Goal: Task Accomplishment & Management: Manage account settings

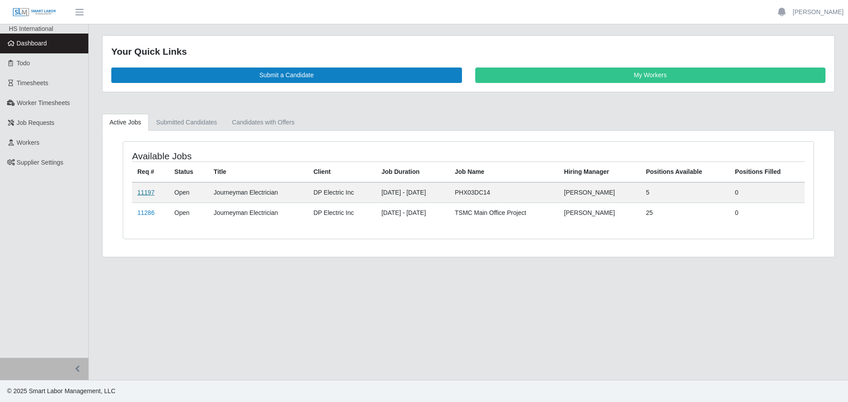
click at [143, 189] on link "11197" at bounding box center [145, 192] width 17 height 7
click at [145, 193] on link "11197" at bounding box center [145, 192] width 17 height 7
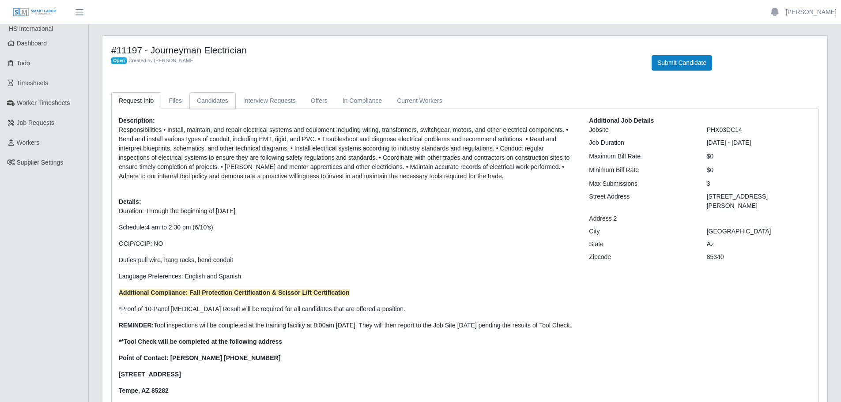
click at [208, 102] on link "Candidates" at bounding box center [212, 100] width 46 height 17
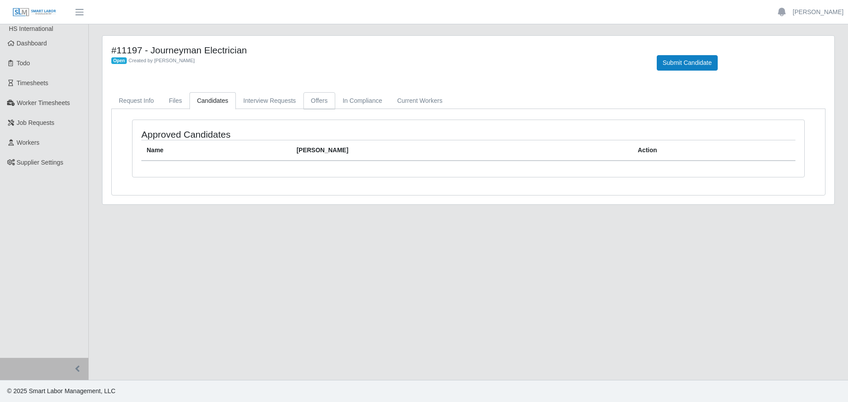
click at [318, 99] on link "Offers" at bounding box center [319, 100] width 32 height 17
click at [368, 99] on link "In Compliance" at bounding box center [362, 100] width 55 height 17
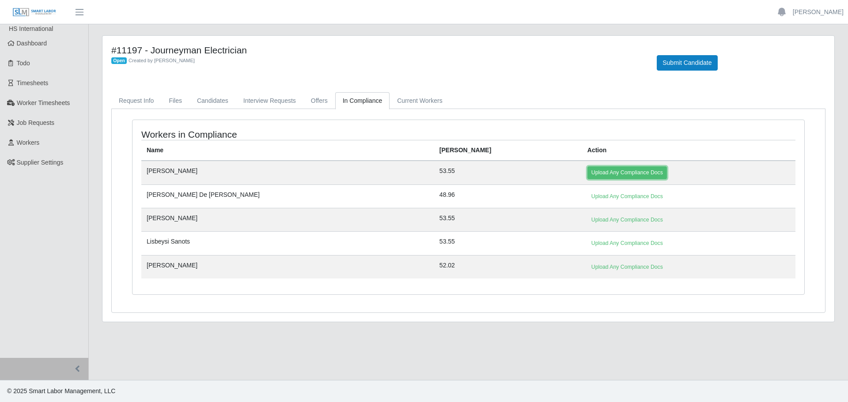
click at [587, 170] on link "Upload Any Compliance Docs" at bounding box center [627, 173] width 80 height 12
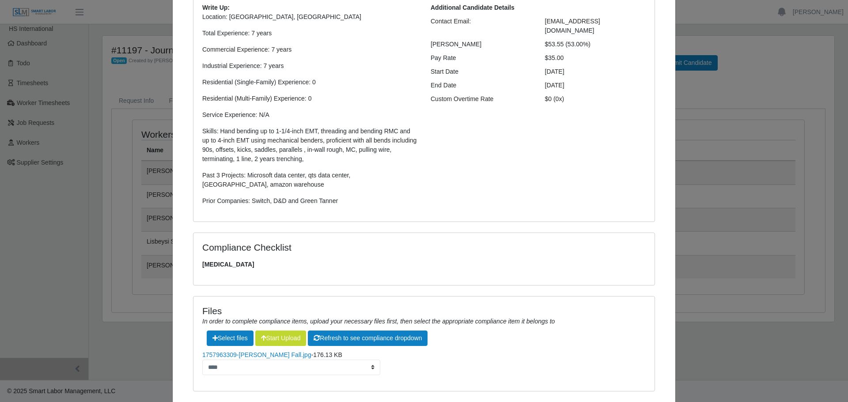
scroll to position [158, 0]
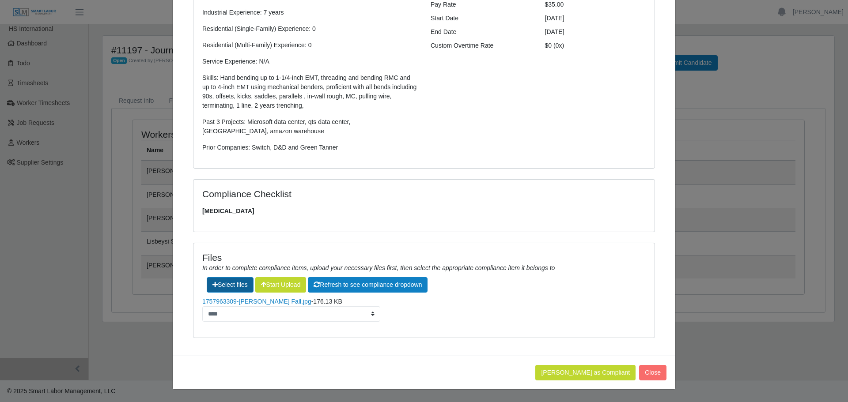
click at [239, 286] on label"] at bounding box center [230, 285] width 46 height 15
click at [273, 286] on button "Start Upload" at bounding box center [280, 284] width 51 height 15
click at [223, 282] on label"] at bounding box center [230, 285] width 46 height 15
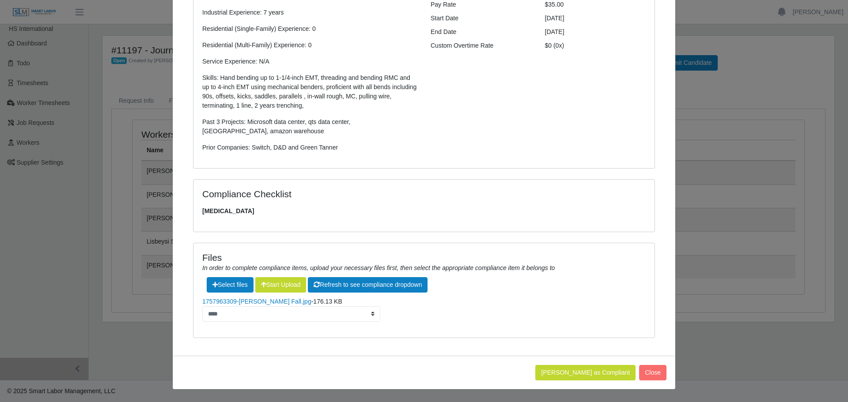
click at [541, 119] on div "Additional Candidate Details Contact Email: jesusfranciscolopez914@gmail.com Bi…" at bounding box center [538, 55] width 228 height 210
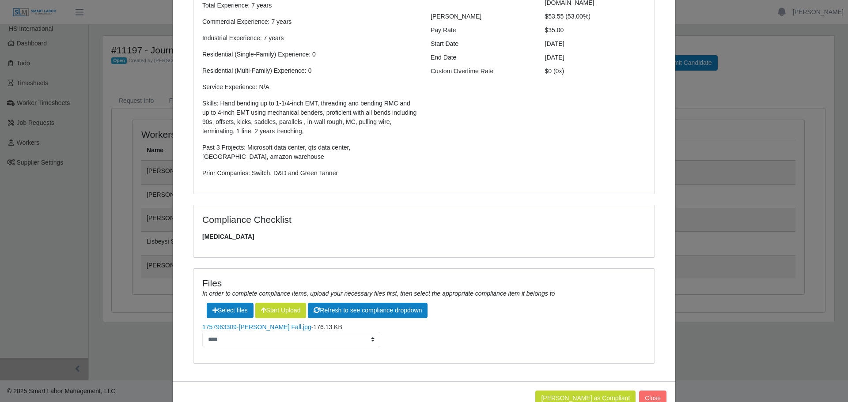
scroll to position [0, 0]
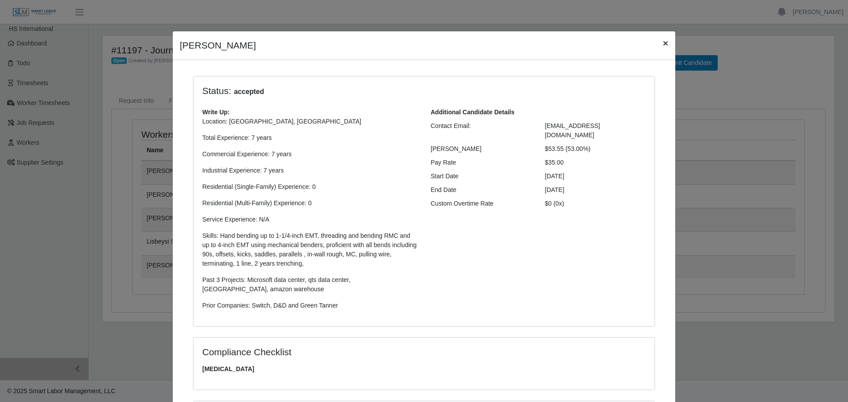
click at [656, 47] on button "×" at bounding box center [665, 42] width 19 height 23
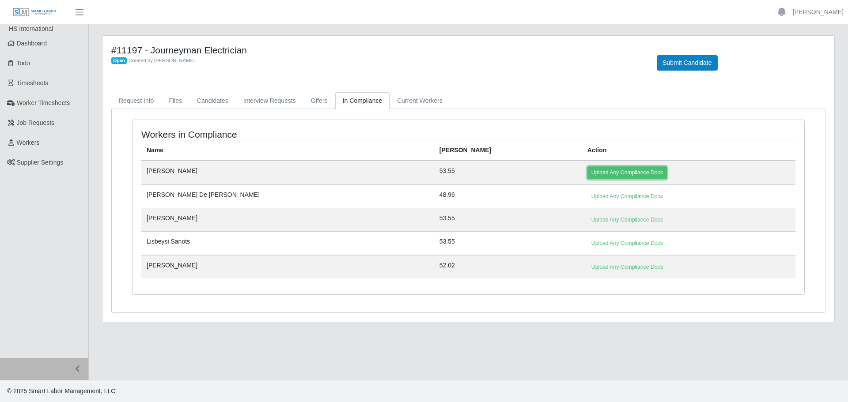
click at [587, 175] on link "Upload Any Compliance Docs" at bounding box center [627, 173] width 80 height 12
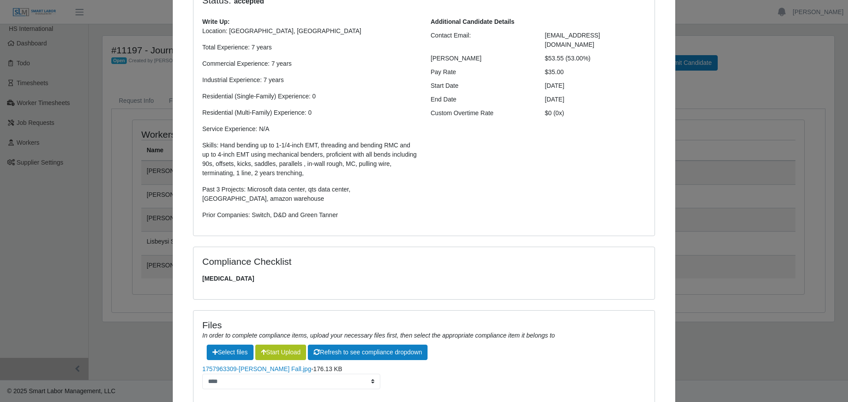
scroll to position [158, 0]
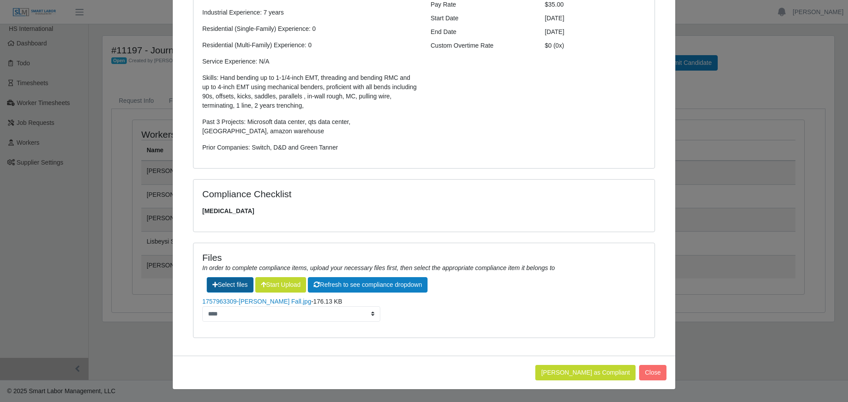
click at [228, 286] on label"] at bounding box center [230, 285] width 46 height 15
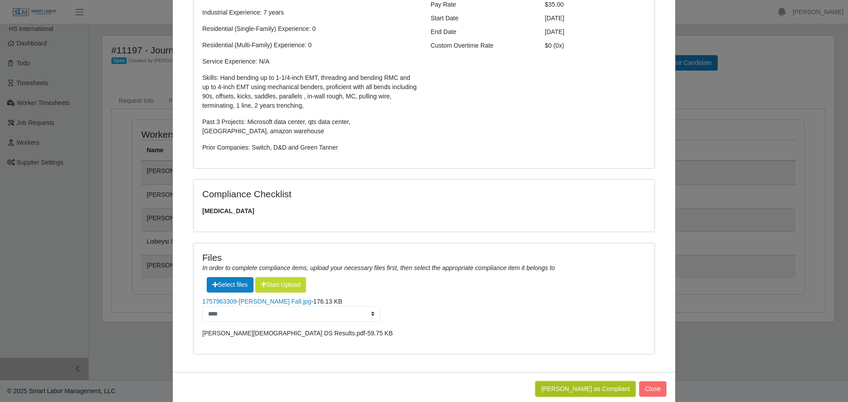
click at [589, 388] on button "Mark Worker as Compliant" at bounding box center [585, 389] width 100 height 15
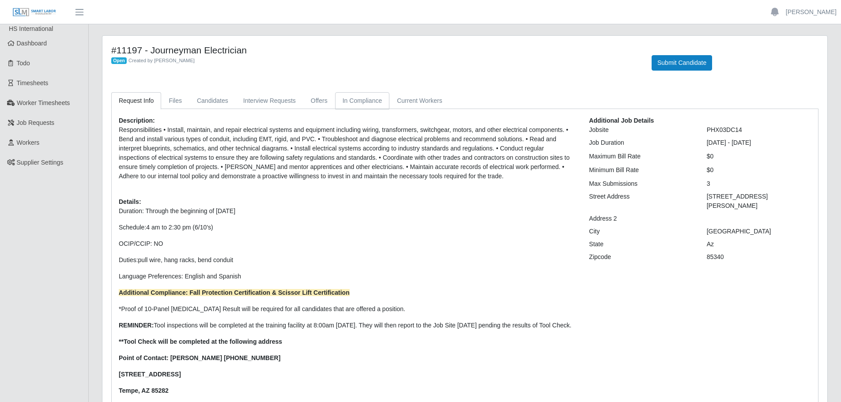
click at [375, 90] on div "#11197 - Journeyman Electrician Open Created by [PERSON_NAME] Submit Candidate …" at bounding box center [464, 245] width 725 height 418
click at [364, 102] on link "In Compliance" at bounding box center [362, 100] width 55 height 17
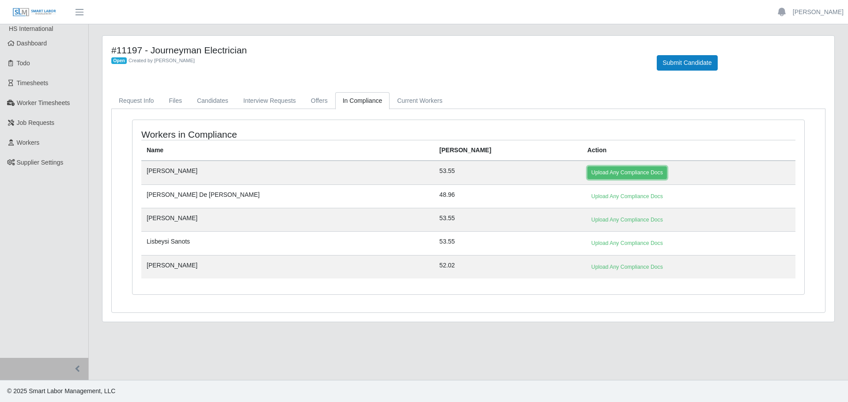
click at [587, 169] on link "Upload Any Compliance Docs" at bounding box center [627, 173] width 80 height 12
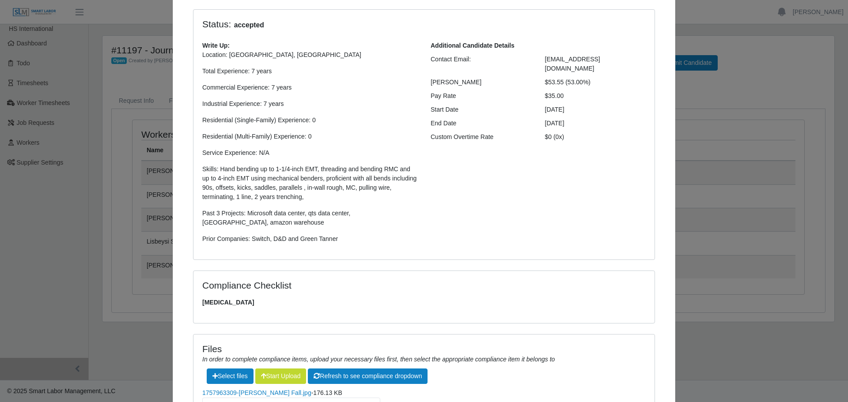
scroll to position [158, 0]
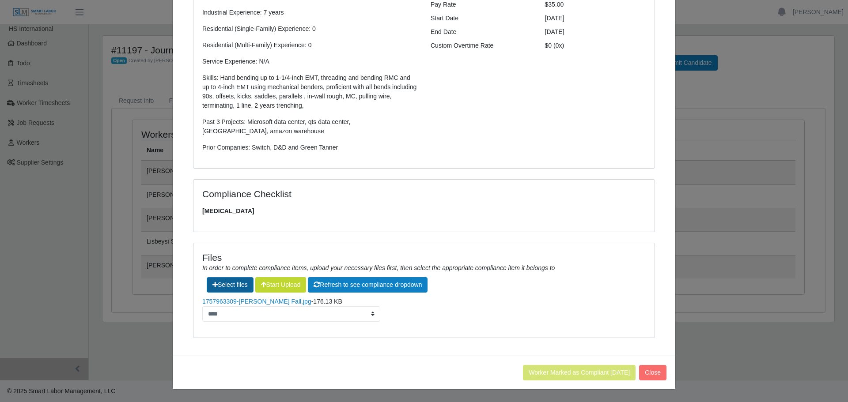
click at [240, 285] on label"] at bounding box center [230, 285] width 46 height 15
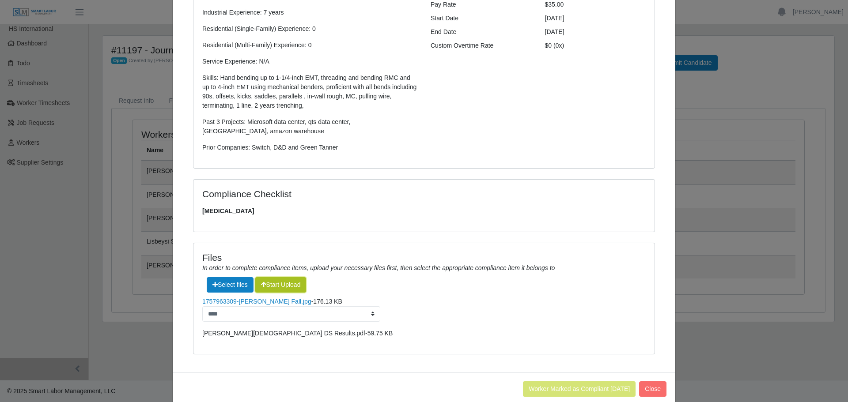
click at [288, 287] on button "Start Upload" at bounding box center [280, 284] width 51 height 15
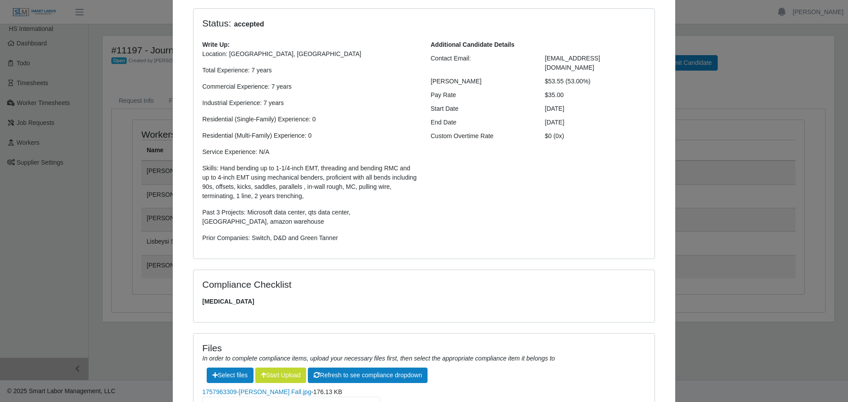
scroll to position [0, 0]
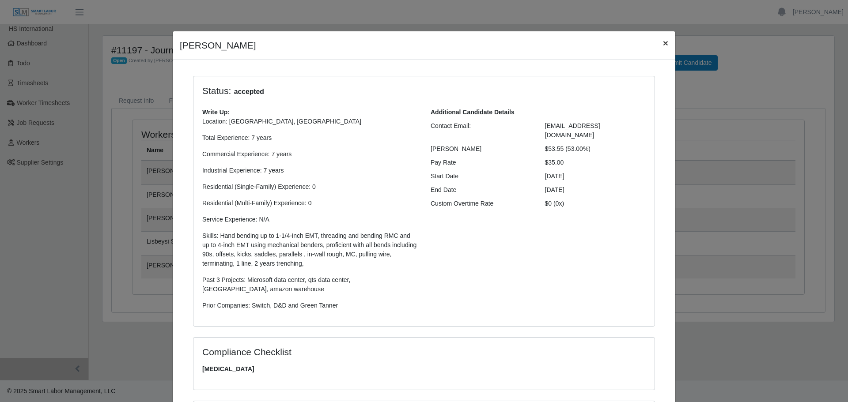
click at [659, 45] on button "×" at bounding box center [665, 42] width 19 height 23
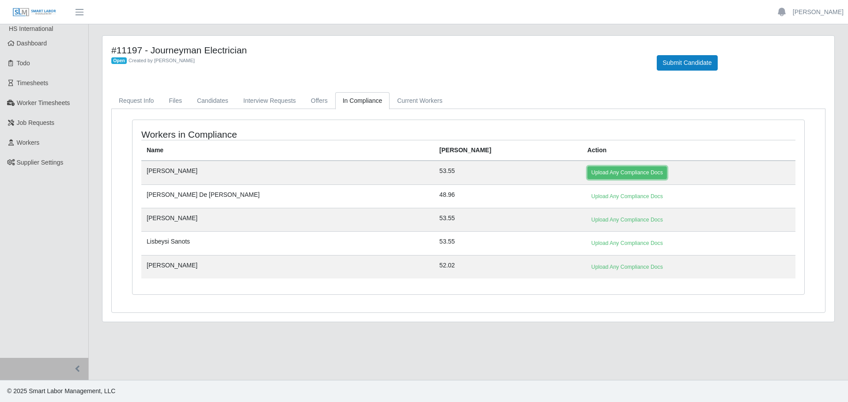
click at [587, 171] on link "Upload Any Compliance Docs" at bounding box center [627, 173] width 80 height 12
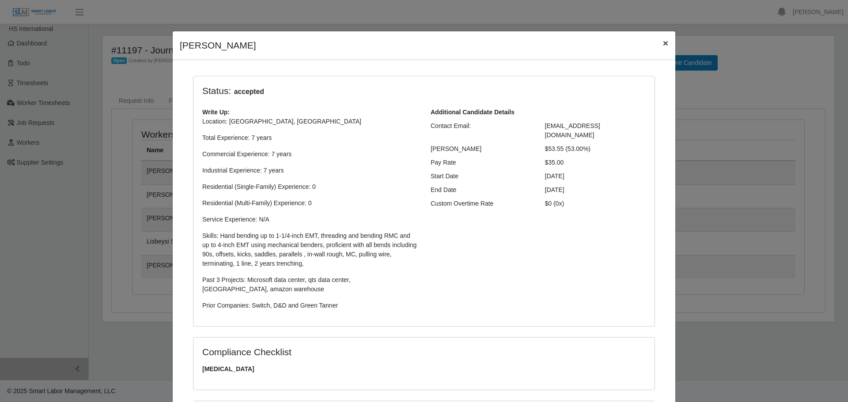
click at [666, 43] on button "×" at bounding box center [665, 42] width 19 height 23
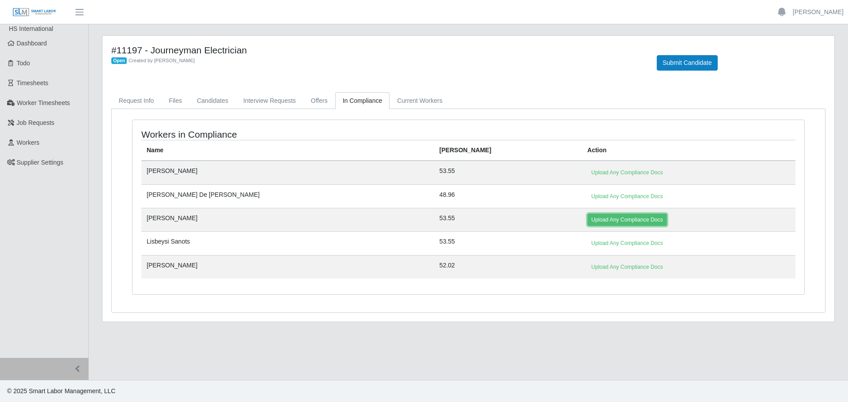
click at [587, 216] on link "Upload Any Compliance Docs" at bounding box center [627, 220] width 80 height 12
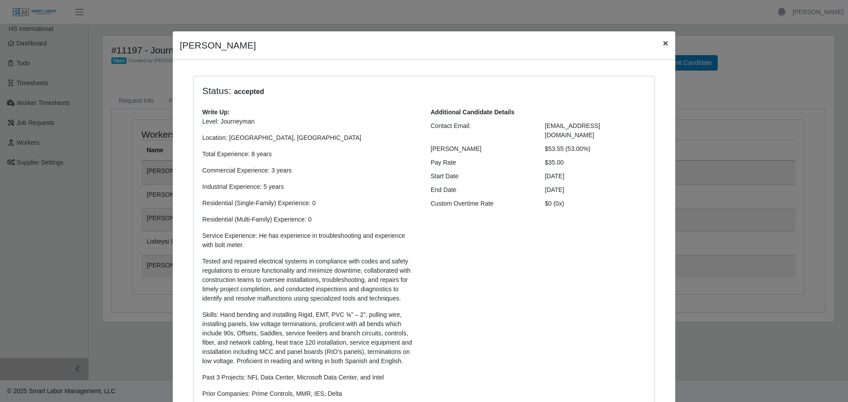
click at [663, 46] on span "×" at bounding box center [665, 43] width 5 height 10
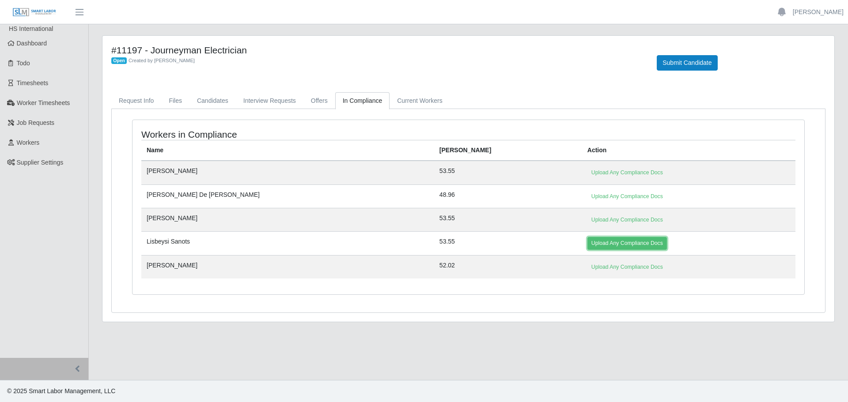
click at [587, 240] on link "Upload Any Compliance Docs" at bounding box center [627, 243] width 80 height 12
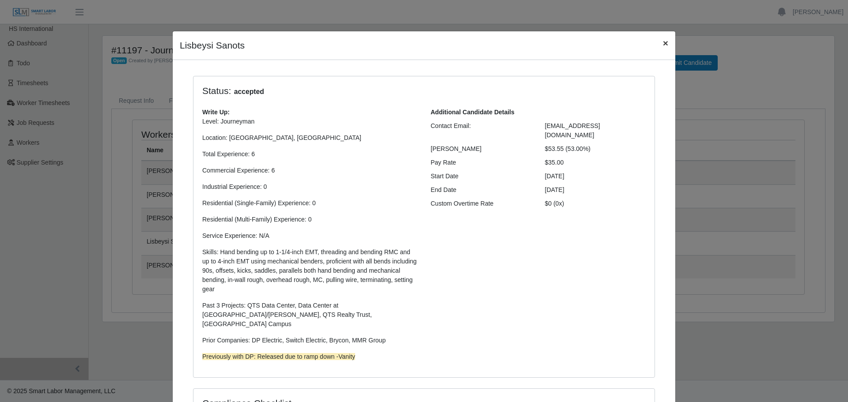
click at [663, 42] on span "×" at bounding box center [665, 43] width 5 height 10
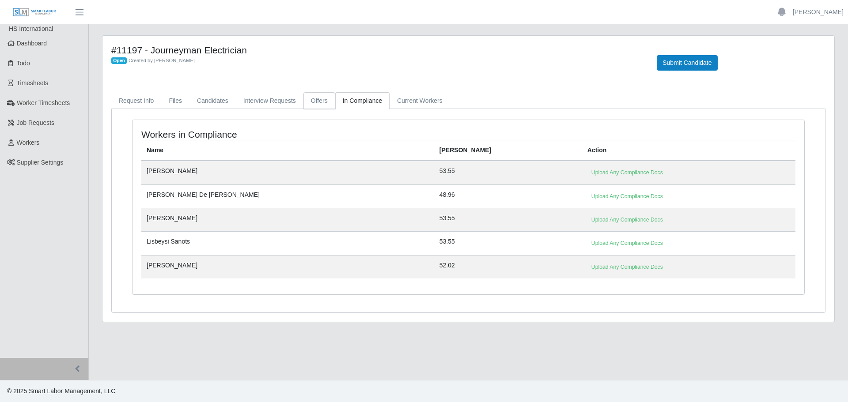
click at [308, 99] on link "Offers" at bounding box center [319, 100] width 32 height 17
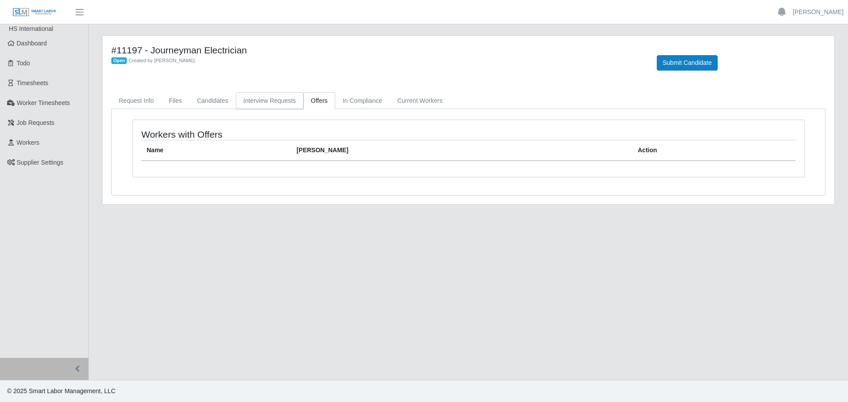
click at [276, 108] on link "Interview Requests" at bounding box center [270, 100] width 68 height 17
click at [335, 102] on link "In Compliance" at bounding box center [362, 100] width 55 height 17
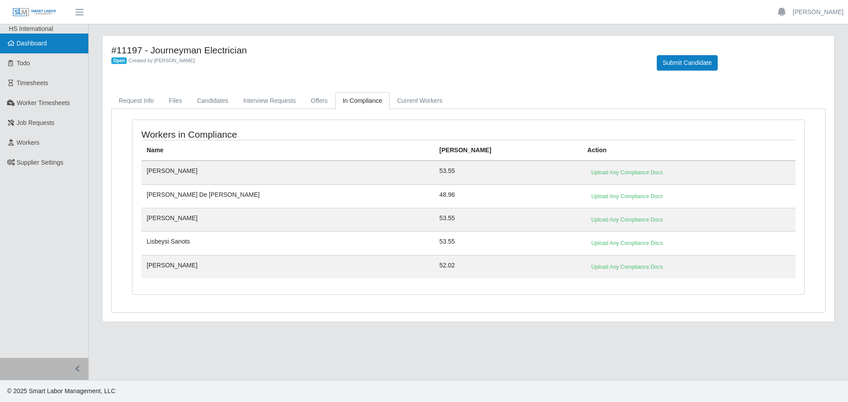
click at [32, 45] on span "Dashboard" at bounding box center [32, 43] width 30 height 7
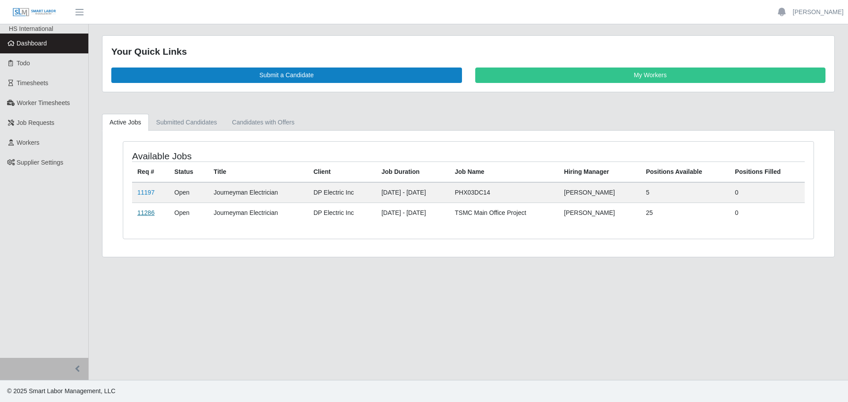
click at [150, 214] on link "11286" at bounding box center [145, 212] width 17 height 7
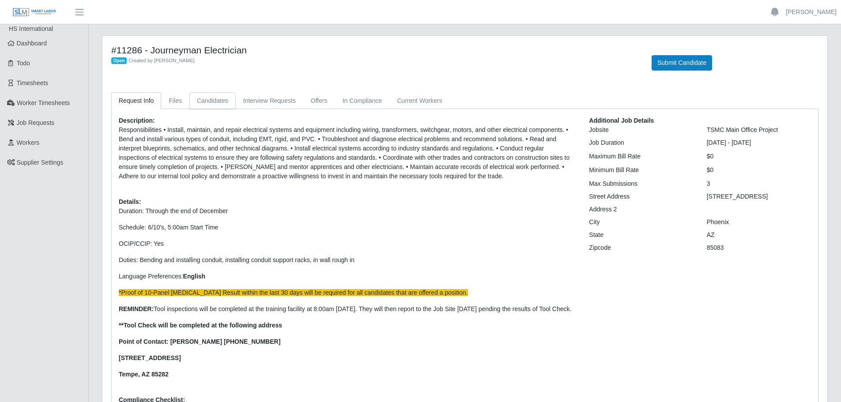
click at [199, 95] on link "Candidates" at bounding box center [212, 100] width 46 height 17
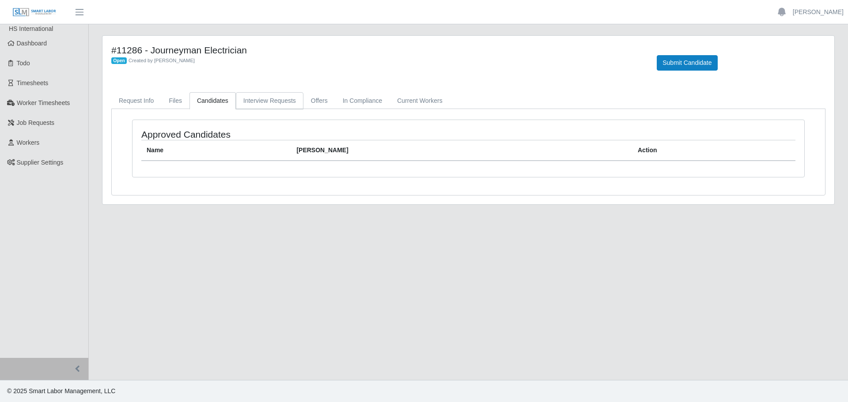
click at [267, 103] on link "Interview Requests" at bounding box center [270, 100] width 68 height 17
click at [323, 97] on link "Offers" at bounding box center [319, 100] width 32 height 17
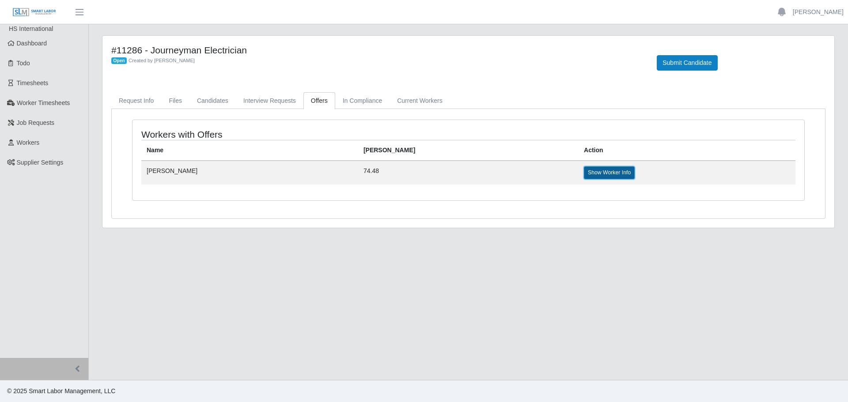
click at [584, 173] on link "Show Worker Info" at bounding box center [609, 173] width 51 height 12
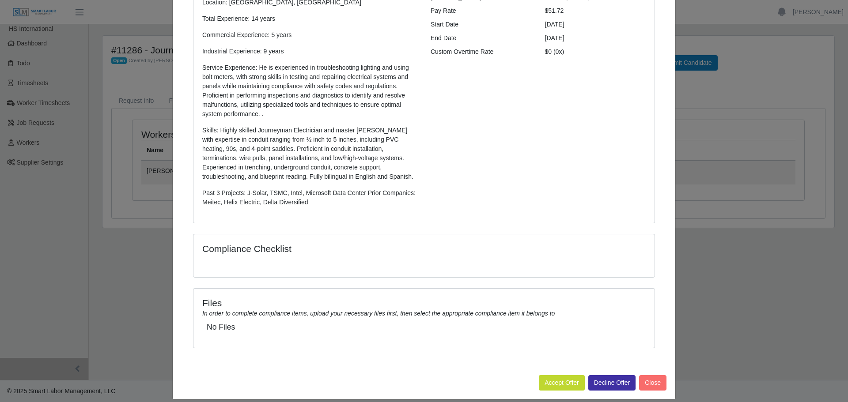
scroll to position [162, 0]
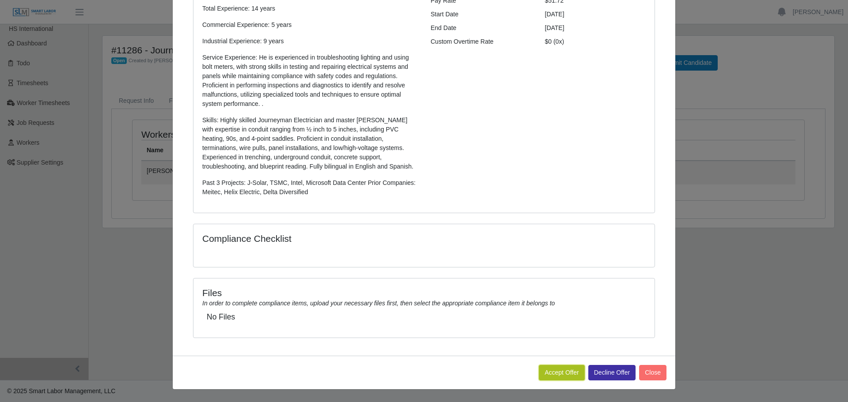
click at [552, 375] on button "Accept Offer" at bounding box center [562, 372] width 46 height 15
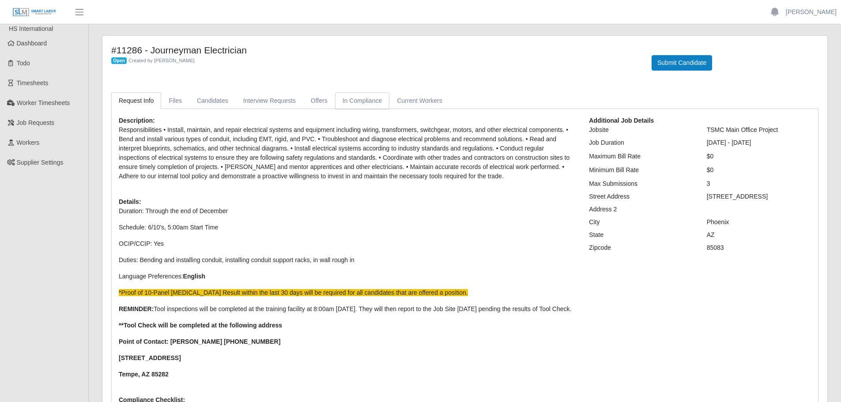
click at [361, 100] on link "In Compliance" at bounding box center [362, 100] width 55 height 17
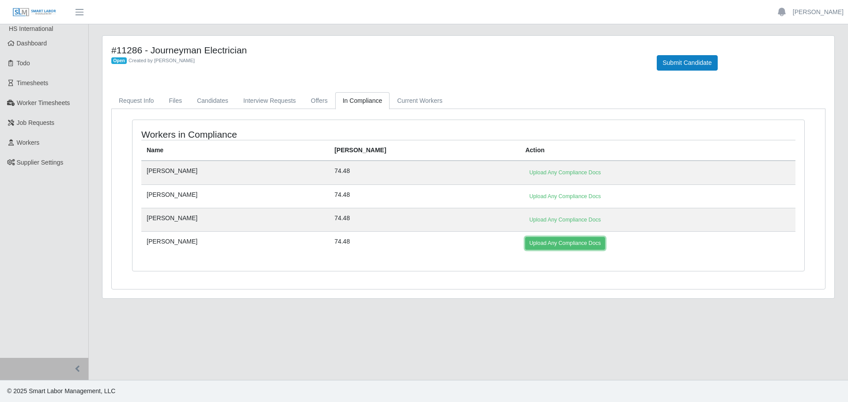
click at [525, 242] on link "Upload Any Compliance Docs" at bounding box center [565, 243] width 80 height 12
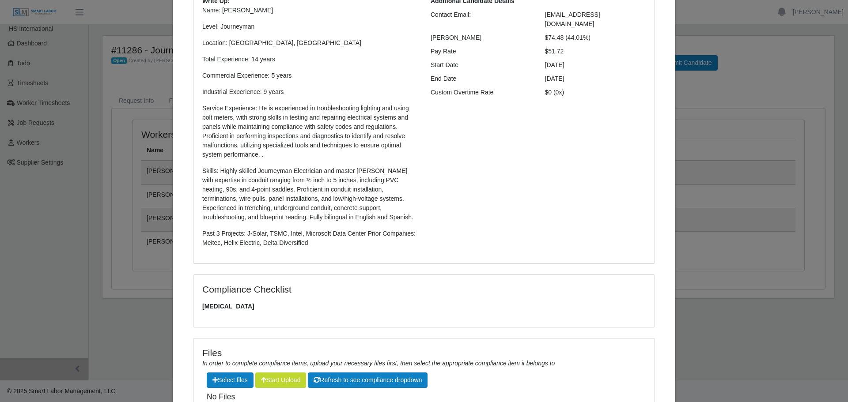
scroll to position [191, 0]
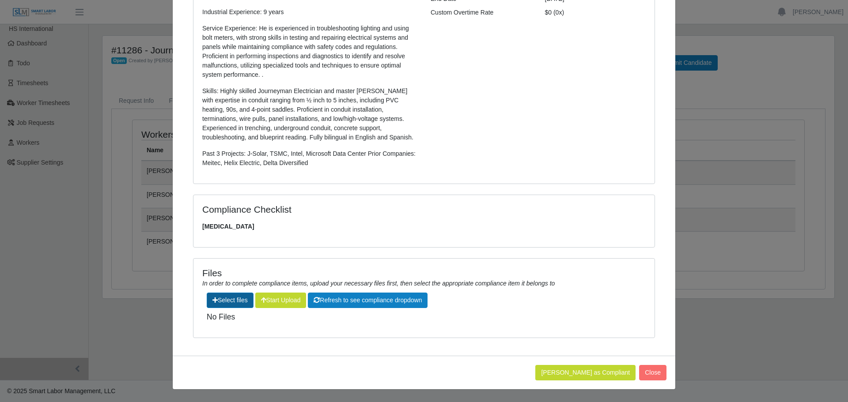
click at [227, 300] on label"] at bounding box center [230, 300] width 46 height 15
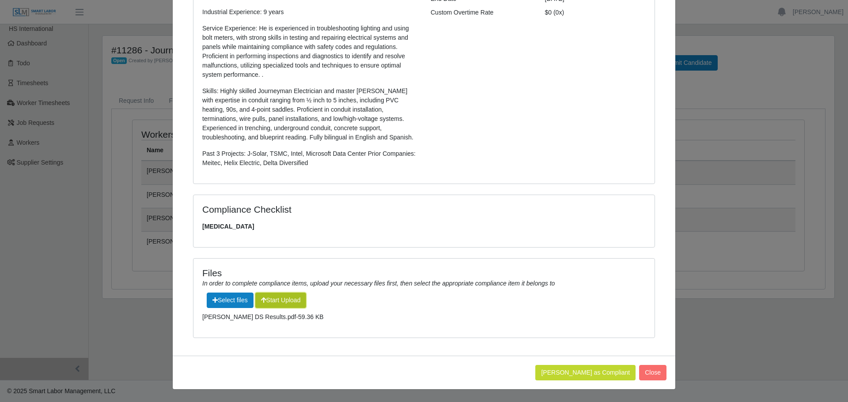
click at [291, 299] on button "Start Upload" at bounding box center [280, 300] width 51 height 15
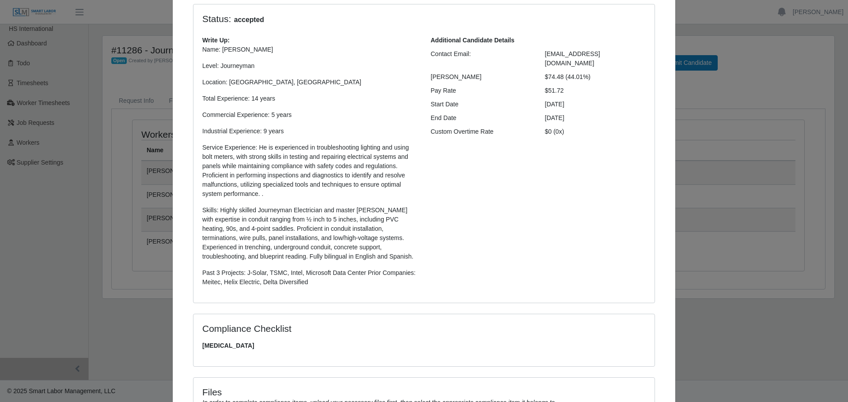
scroll to position [0, 0]
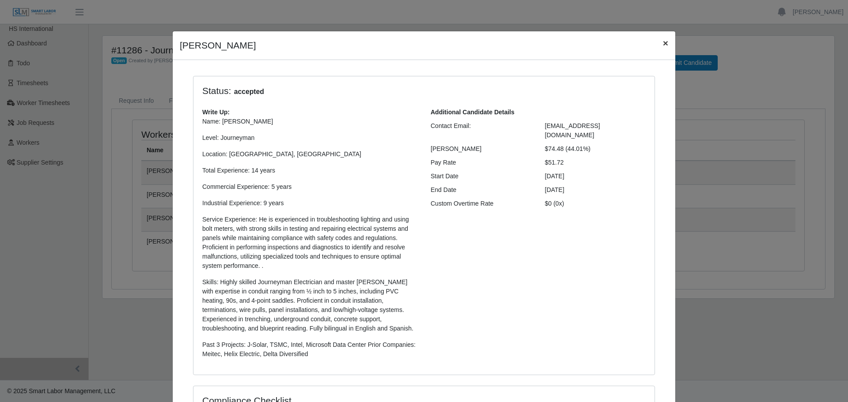
click at [663, 45] on span "×" at bounding box center [665, 43] width 5 height 10
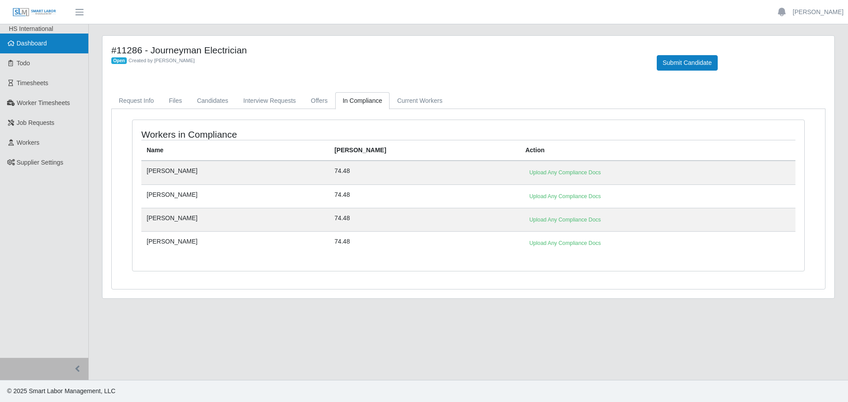
click at [41, 46] on span "Dashboard" at bounding box center [32, 43] width 30 height 7
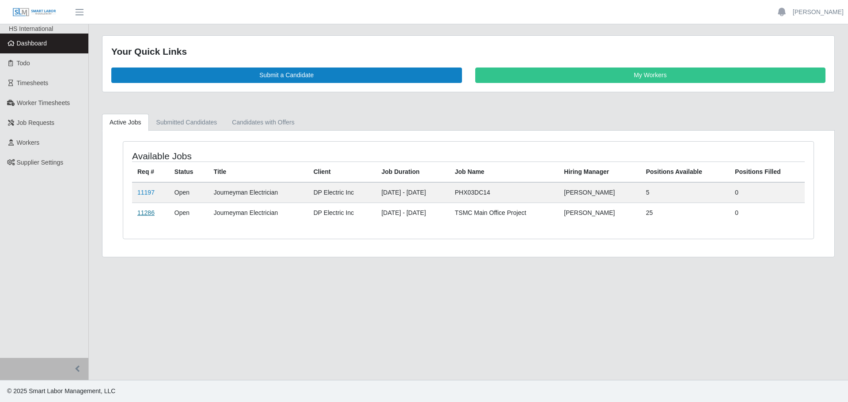
click at [143, 210] on link "11286" at bounding box center [145, 212] width 17 height 7
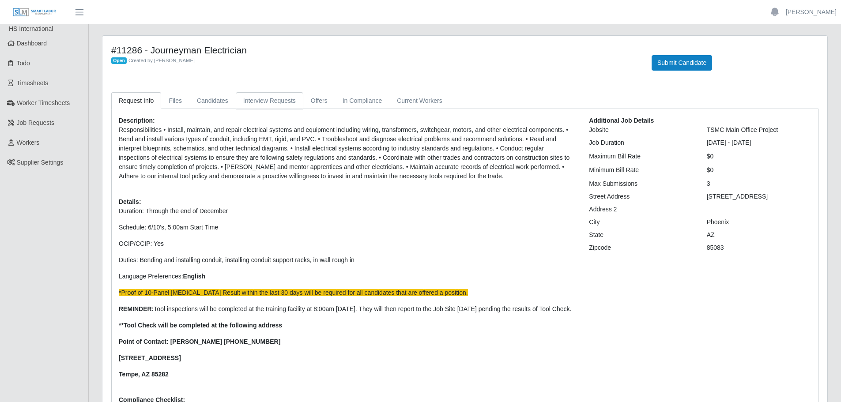
click at [265, 103] on link "Interview Requests" at bounding box center [270, 100] width 68 height 17
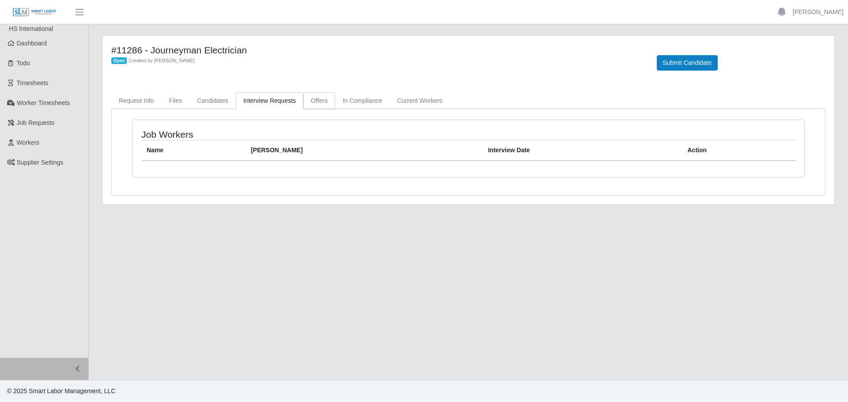
click at [308, 97] on link "Offers" at bounding box center [319, 100] width 32 height 17
click at [369, 89] on div "#11286 - Journeyman Electrician Open Created by Jerrin Jaramillo Submit Candida…" at bounding box center [468, 120] width 732 height 169
click at [367, 99] on link "In Compliance" at bounding box center [362, 100] width 55 height 17
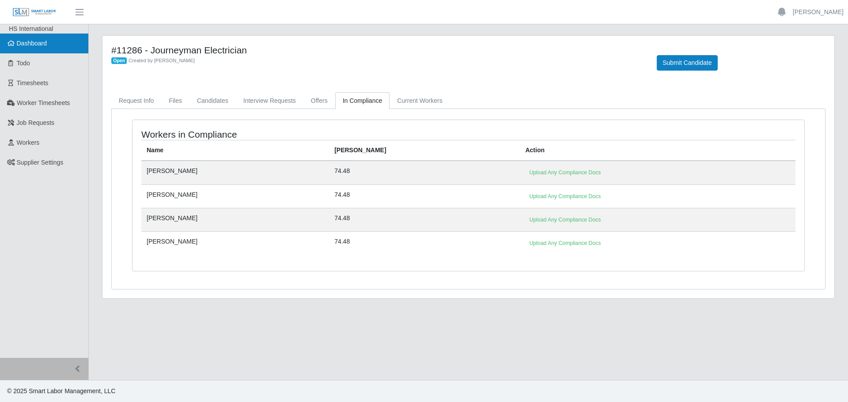
click at [29, 42] on span "Dashboard" at bounding box center [32, 43] width 30 height 7
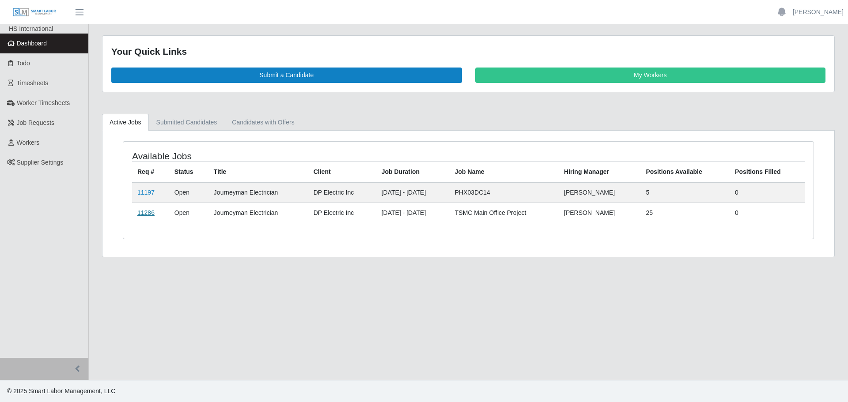
click at [140, 211] on link "11286" at bounding box center [145, 212] width 17 height 7
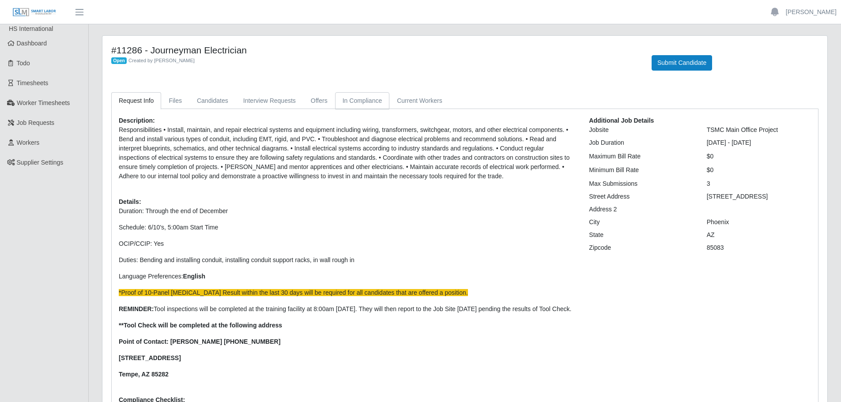
click at [355, 101] on link "In Compliance" at bounding box center [362, 100] width 55 height 17
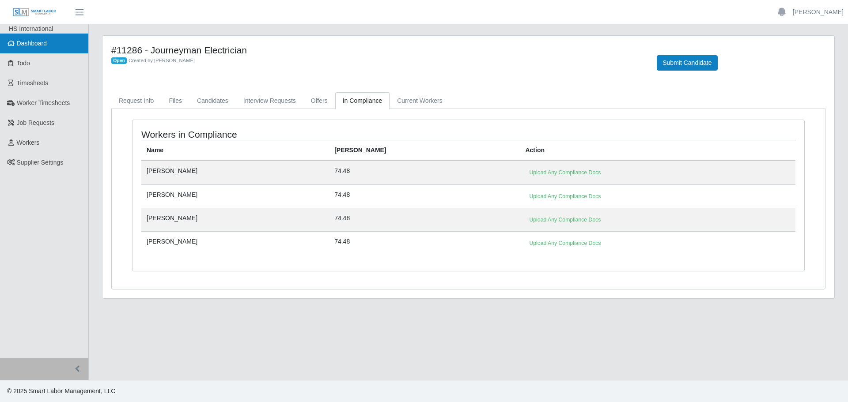
click at [41, 42] on span "Dashboard" at bounding box center [32, 43] width 30 height 7
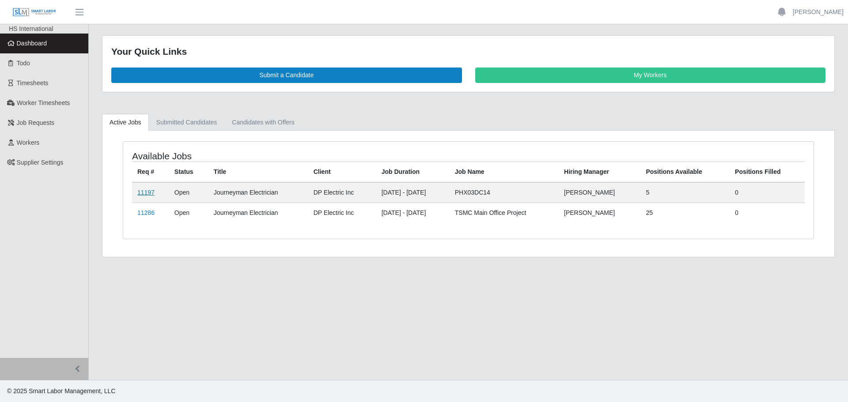
click at [139, 192] on link "11197" at bounding box center [145, 192] width 17 height 7
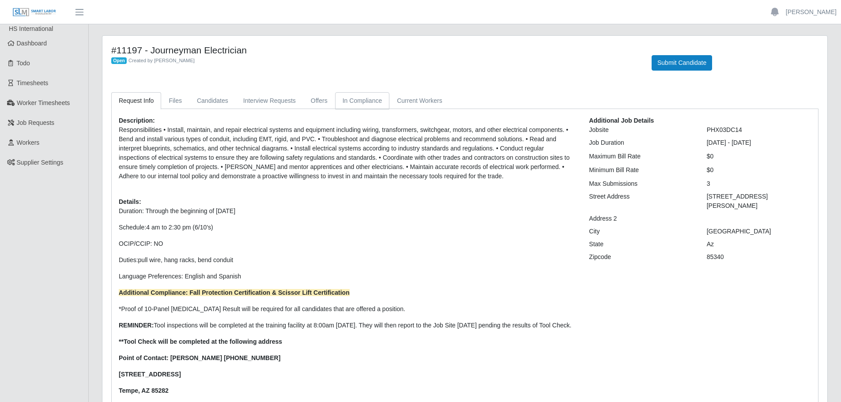
click at [344, 98] on link "In Compliance" at bounding box center [362, 100] width 55 height 17
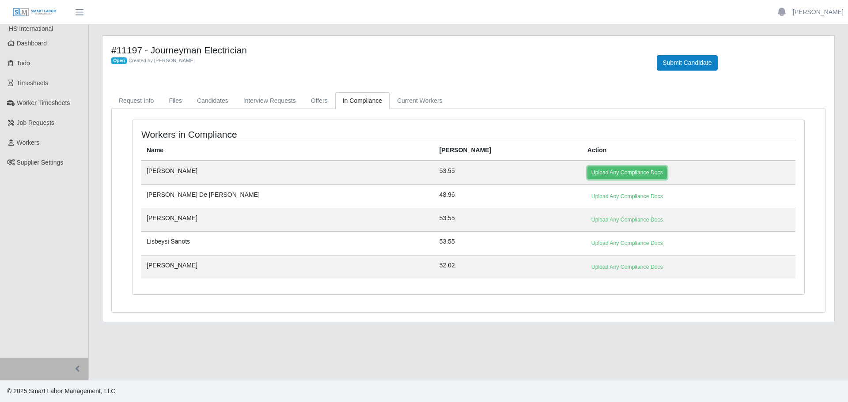
click at [587, 175] on link "Upload Any Compliance Docs" at bounding box center [627, 173] width 80 height 12
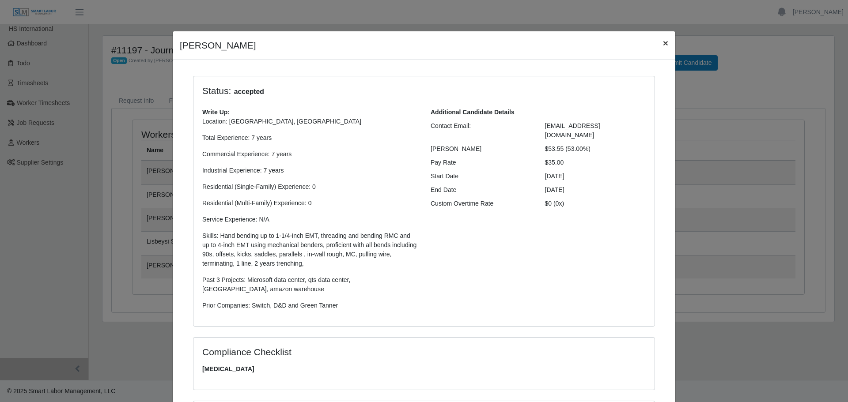
click at [663, 47] on span "×" at bounding box center [665, 43] width 5 height 10
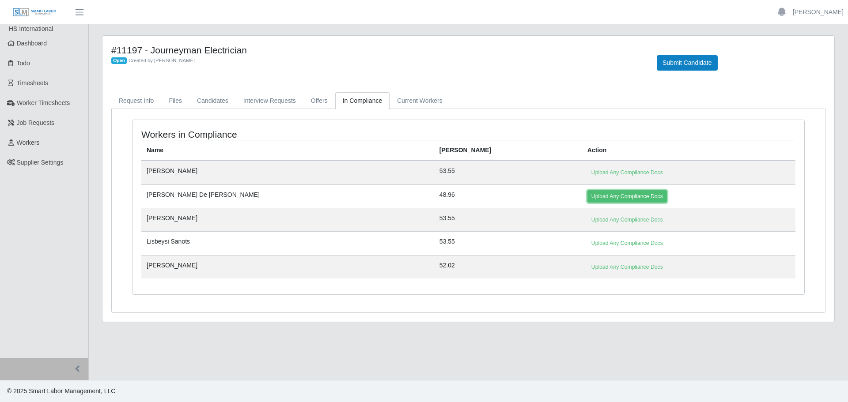
click at [587, 196] on link "Upload Any Compliance Docs" at bounding box center [627, 196] width 80 height 12
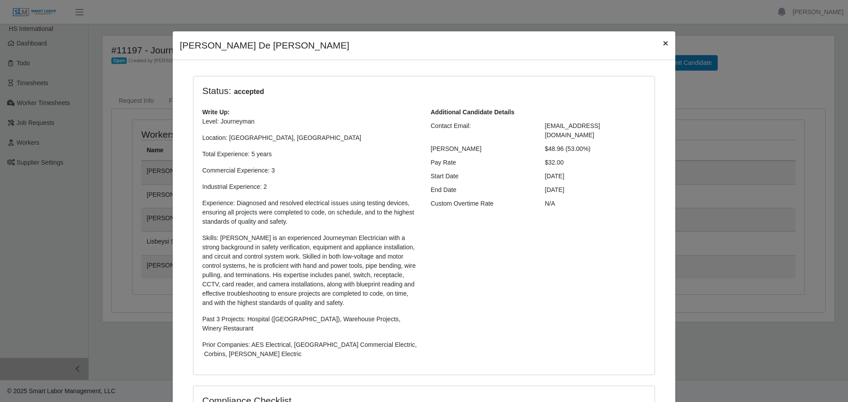
click at [663, 40] on span "×" at bounding box center [665, 43] width 5 height 10
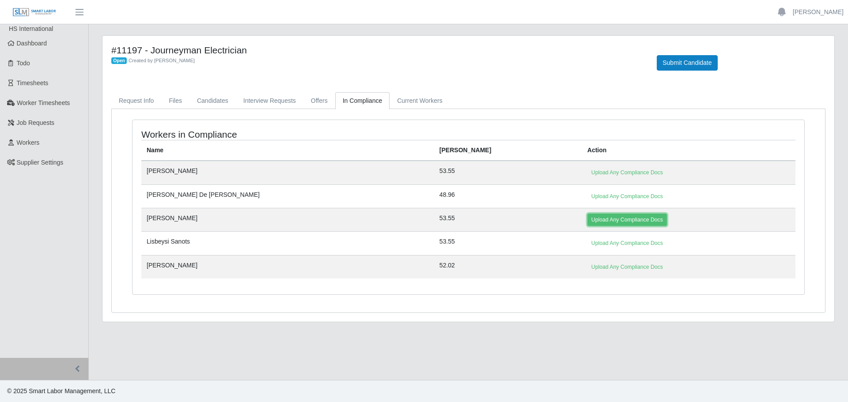
click at [587, 215] on link "Upload Any Compliance Docs" at bounding box center [627, 220] width 80 height 12
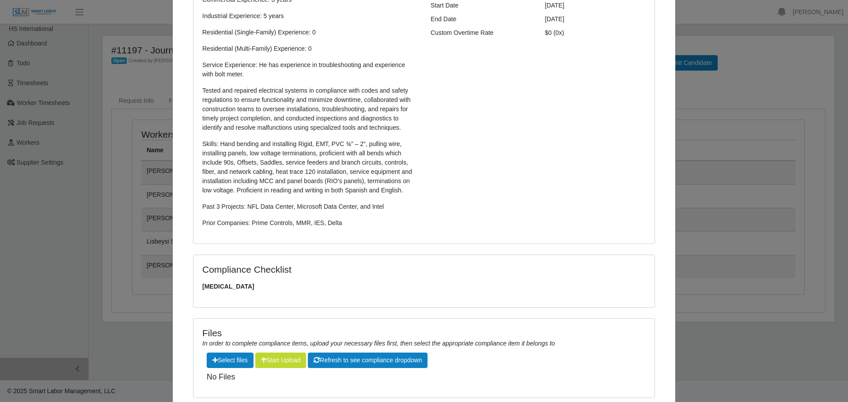
scroll to position [231, 0]
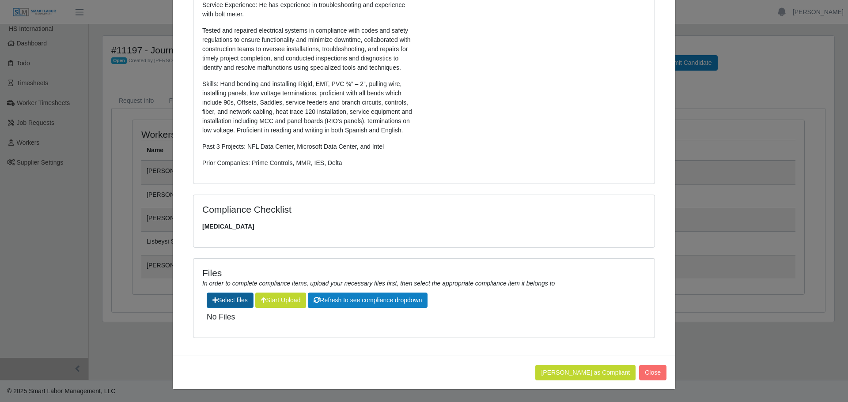
click at [227, 301] on label"] at bounding box center [230, 300] width 46 height 15
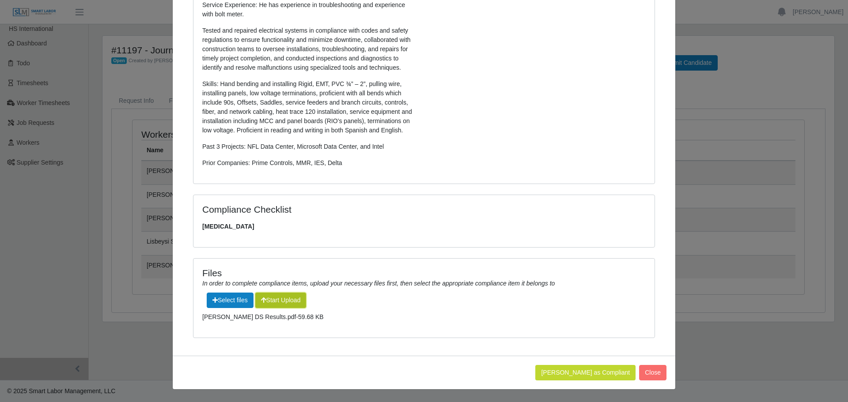
click at [273, 298] on button "Start Upload" at bounding box center [280, 300] width 51 height 15
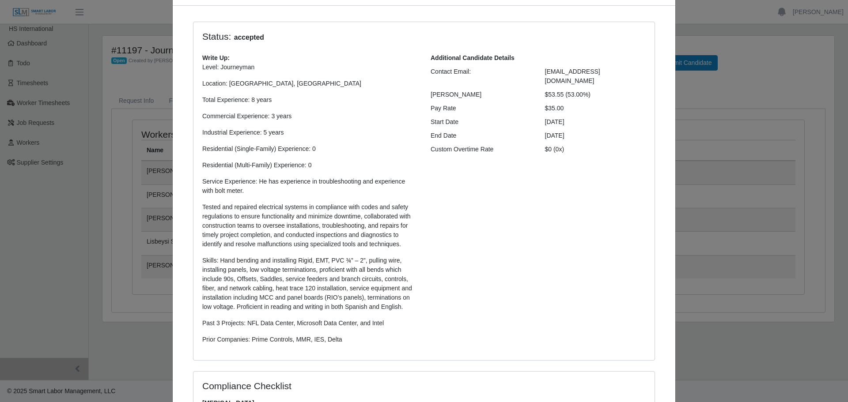
scroll to position [0, 0]
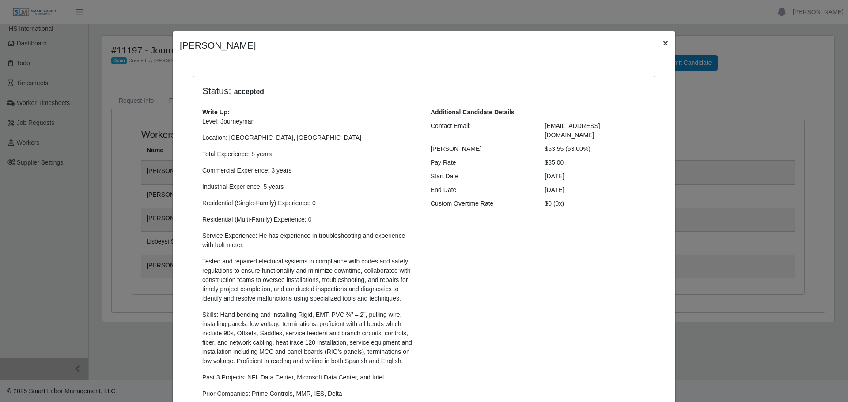
click at [657, 42] on button "×" at bounding box center [665, 42] width 19 height 23
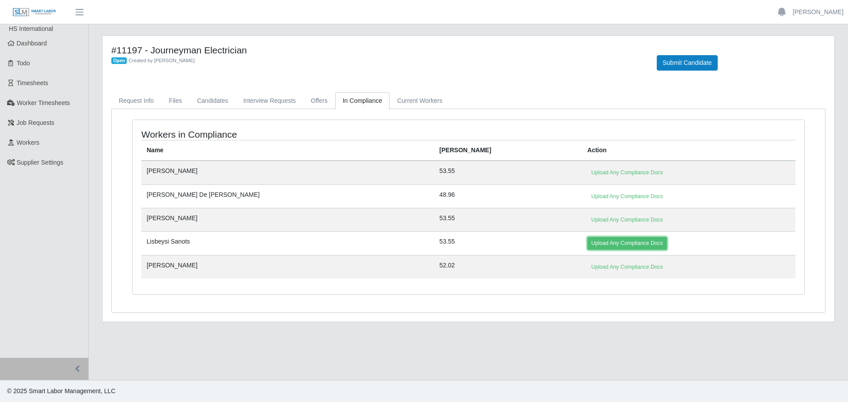
click at [587, 239] on link "Upload Any Compliance Docs" at bounding box center [627, 243] width 80 height 12
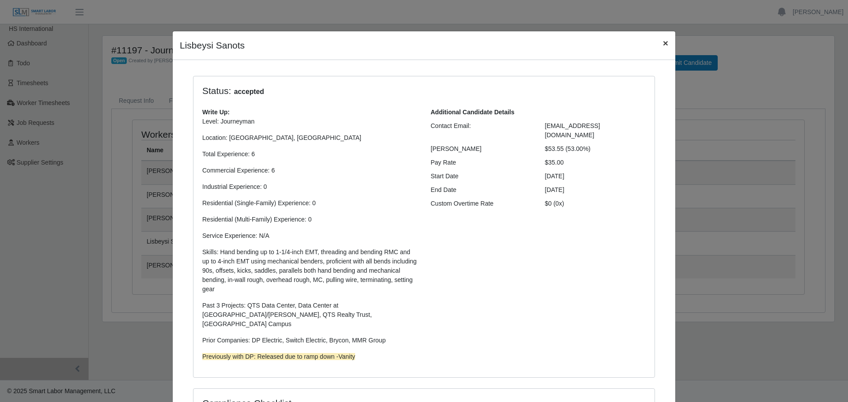
click at [663, 45] on span "×" at bounding box center [665, 43] width 5 height 10
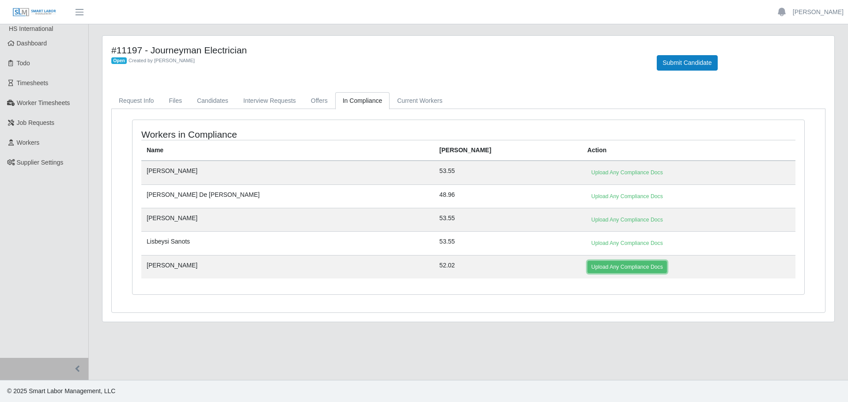
click at [587, 269] on link "Upload Any Compliance Docs" at bounding box center [627, 267] width 80 height 12
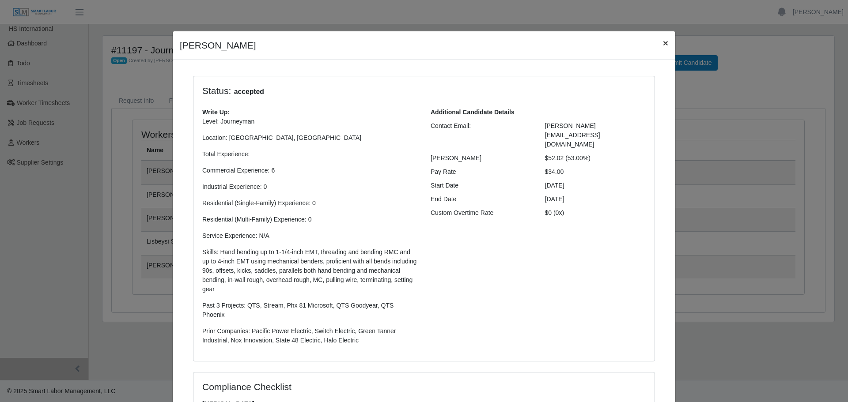
click at [666, 42] on button "×" at bounding box center [665, 42] width 19 height 23
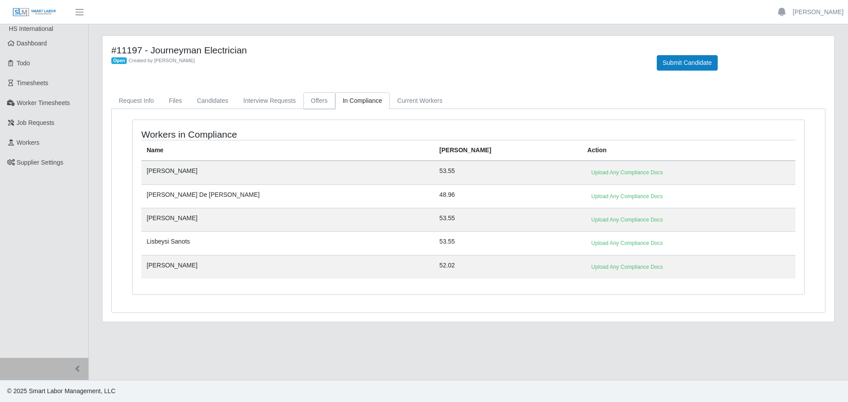
click at [311, 98] on link "Offers" at bounding box center [319, 100] width 32 height 17
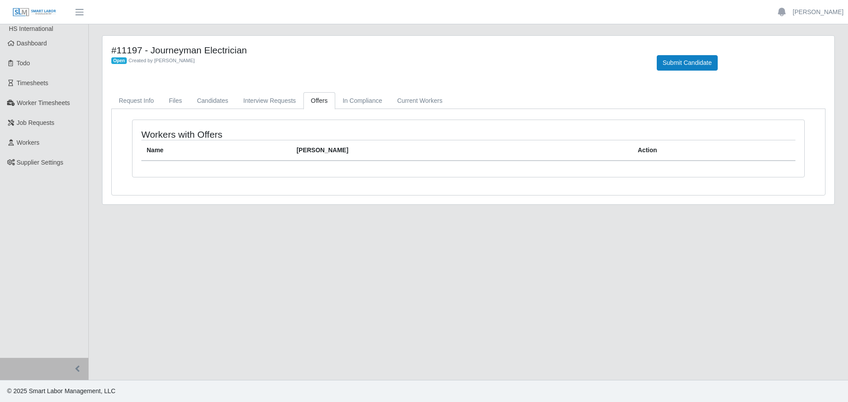
click at [283, 91] on div "#11197 - Journeyman Electrician Open Created by [PERSON_NAME] Submit Candidate …" at bounding box center [468, 120] width 732 height 169
click at [274, 105] on link "Interview Requests" at bounding box center [270, 100] width 68 height 17
click at [223, 103] on link "Candidates" at bounding box center [212, 100] width 46 height 17
click at [179, 94] on link "Files" at bounding box center [175, 100] width 28 height 17
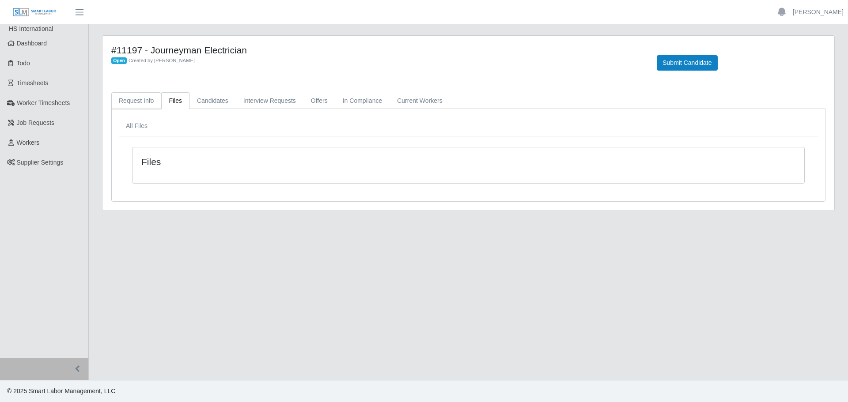
click at [123, 99] on link "Request Info" at bounding box center [136, 100] width 50 height 17
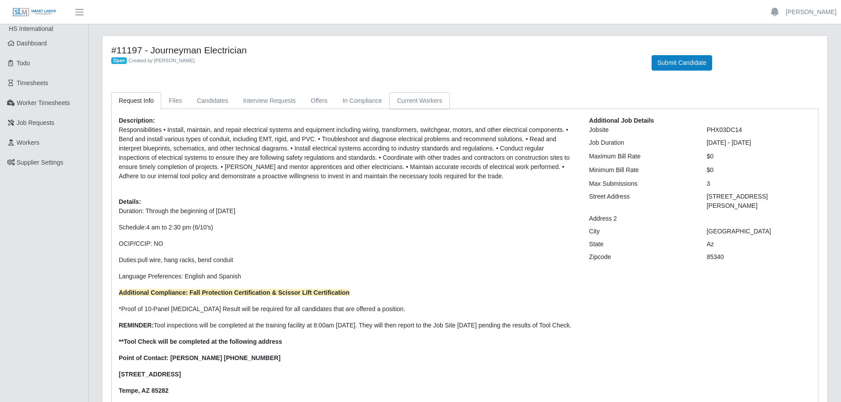
click at [392, 96] on link "Current Workers" at bounding box center [420, 100] width 60 height 17
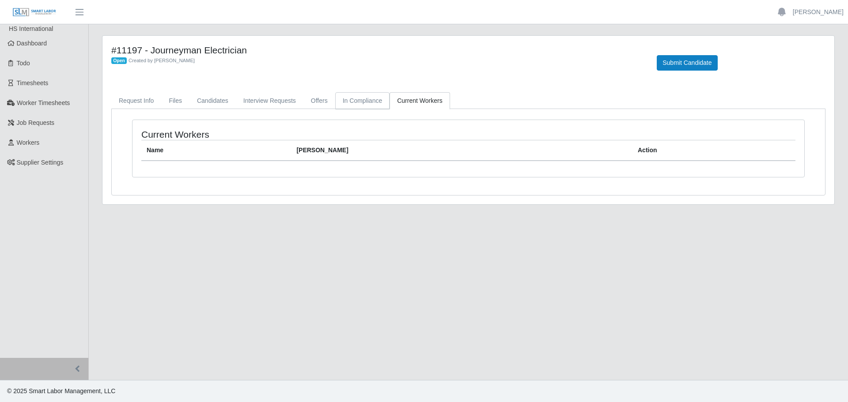
click at [356, 102] on link "In Compliance" at bounding box center [362, 100] width 55 height 17
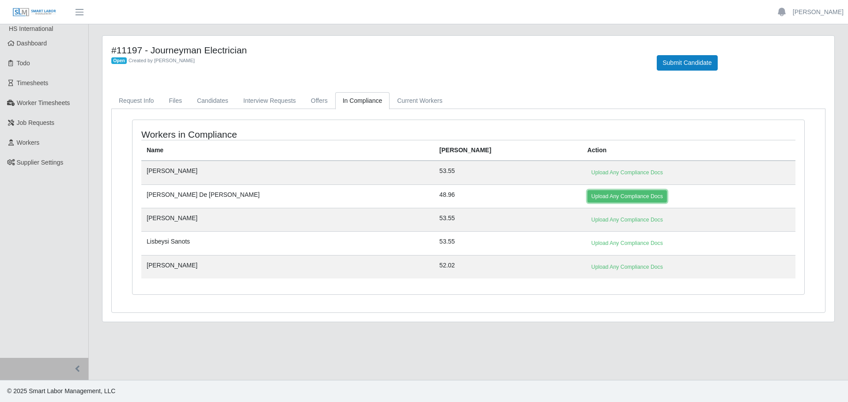
click at [587, 195] on link "Upload Any Compliance Docs" at bounding box center [627, 196] width 80 height 12
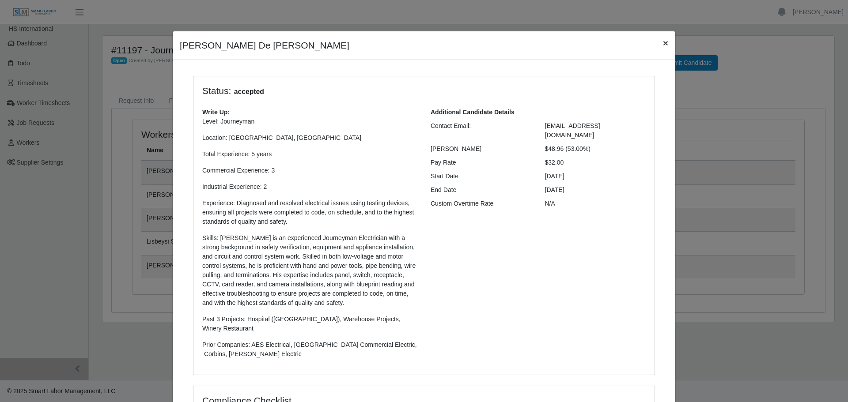
drag, startPoint x: 661, startPoint y: 43, endPoint x: 652, endPoint y: 48, distance: 9.5
click at [663, 43] on span "×" at bounding box center [665, 43] width 5 height 10
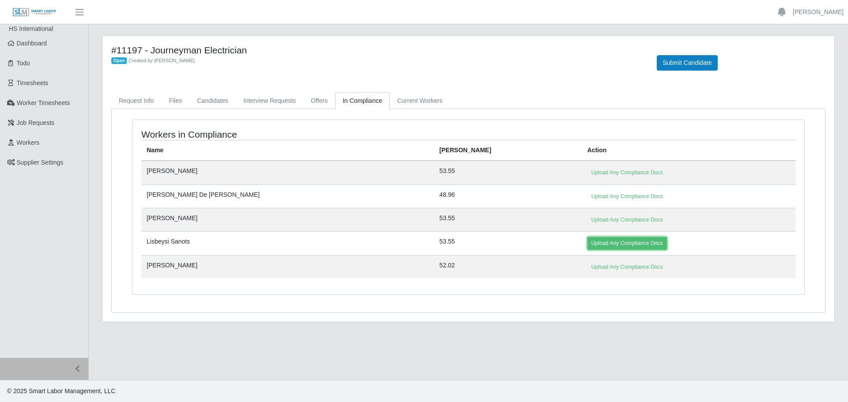
click at [587, 241] on link "Upload Any Compliance Docs" at bounding box center [627, 243] width 80 height 12
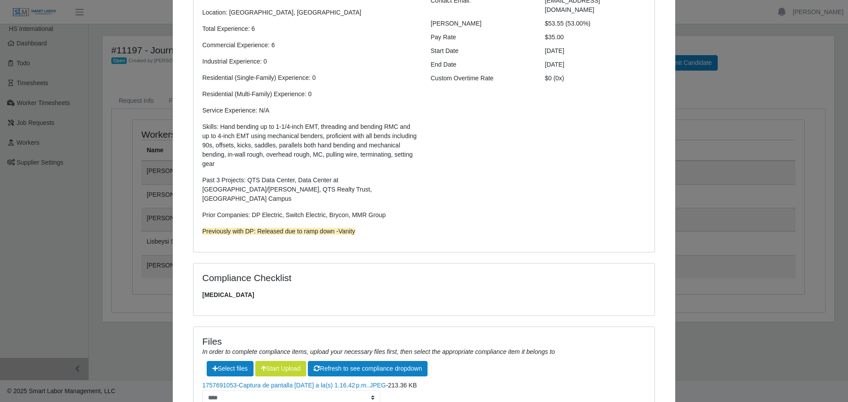
scroll to position [264, 0]
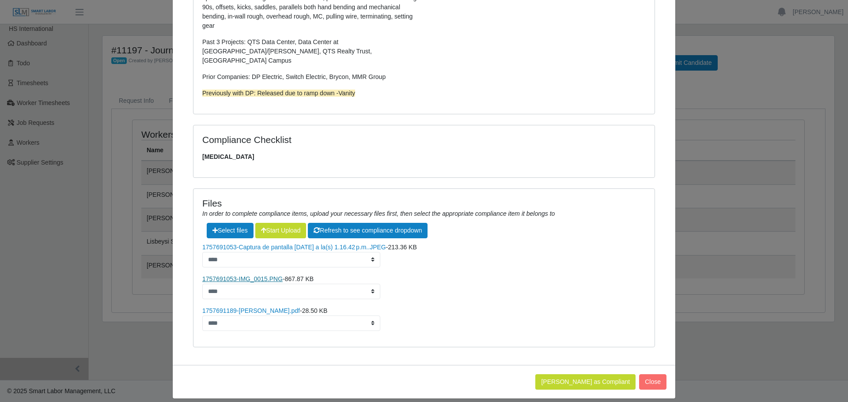
click at [259, 276] on link "1757691053-IMG_0015.PNG" at bounding box center [242, 279] width 80 height 7
click at [292, 244] on link "1757691053-Captura de pantalla 2025-09-10 a la(s) 1.16.42 p.m..JPEG" at bounding box center [294, 247] width 184 height 7
click at [289, 307] on link "1757691189-Lisbeysi Castillo Santos.pdf" at bounding box center [251, 310] width 98 height 7
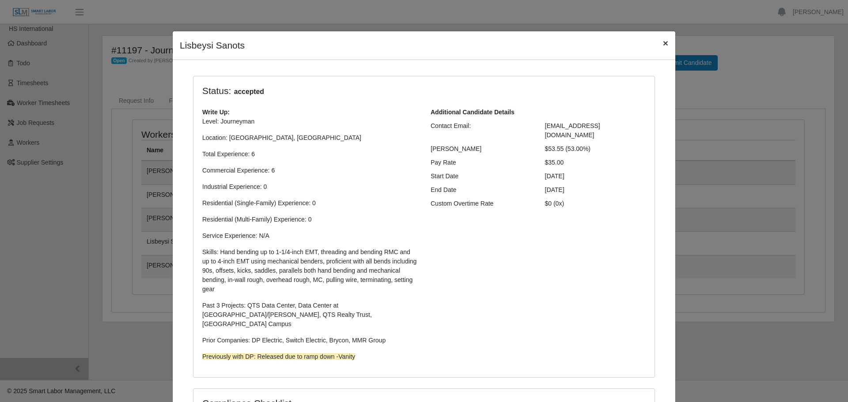
click at [658, 44] on button "×" at bounding box center [665, 42] width 19 height 23
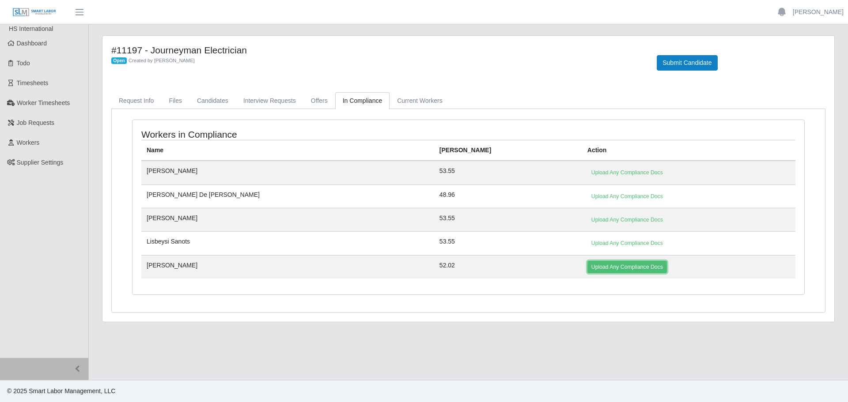
click at [587, 263] on link "Upload Any Compliance Docs" at bounding box center [627, 267] width 80 height 12
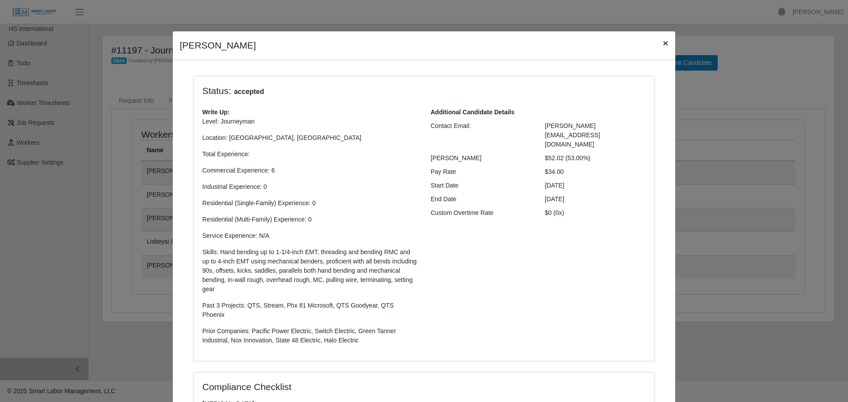
click at [663, 41] on span "×" at bounding box center [665, 43] width 5 height 10
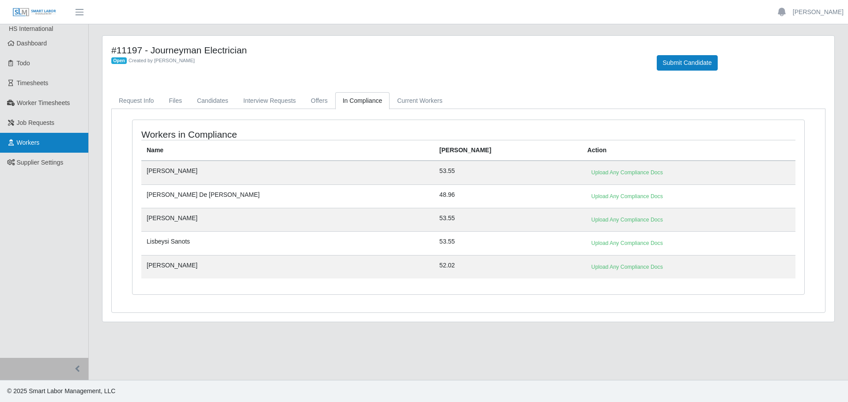
click at [47, 147] on link "Workers" at bounding box center [44, 143] width 88 height 20
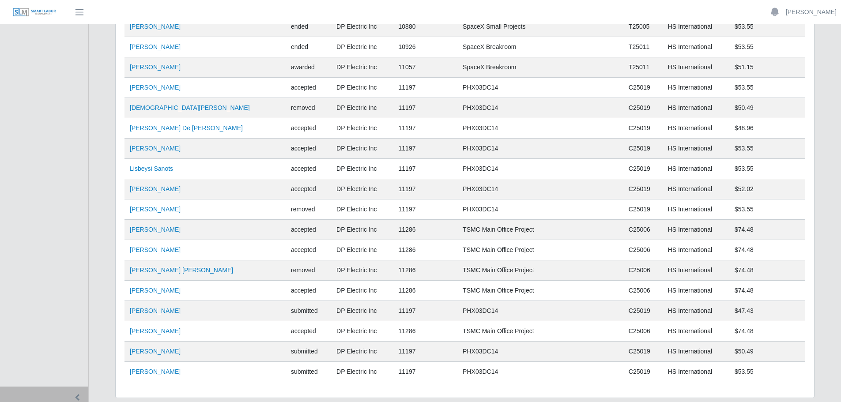
scroll to position [5825, 0]
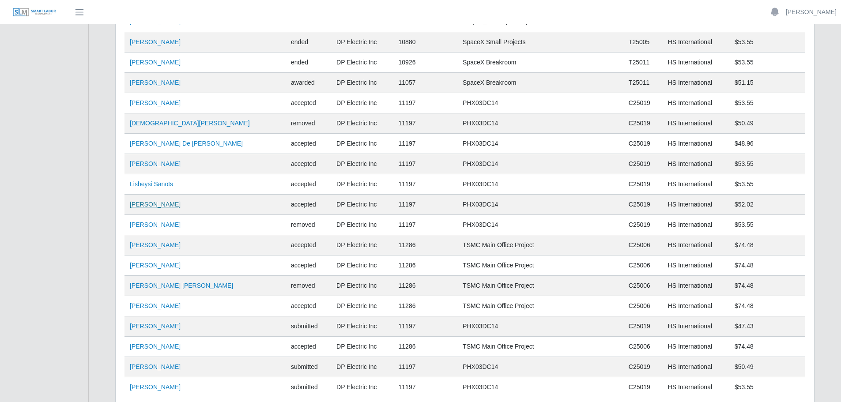
click at [151, 206] on link "Edgar Palafox" at bounding box center [155, 204] width 51 height 7
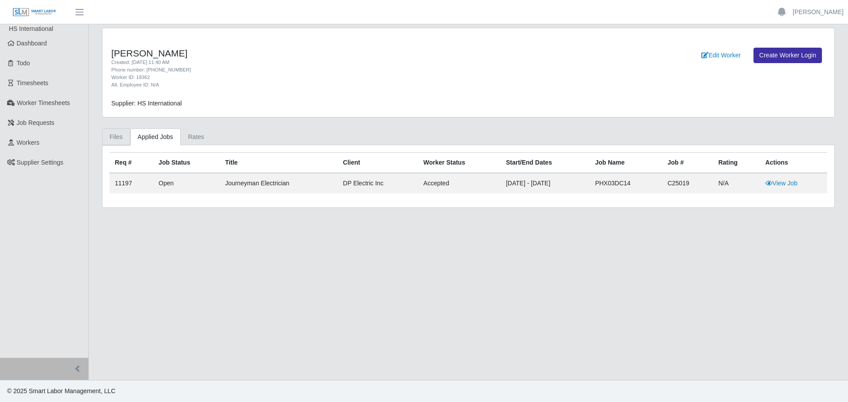
click at [110, 139] on link "Files" at bounding box center [116, 137] width 28 height 17
